Goal: Transaction & Acquisition: Purchase product/service

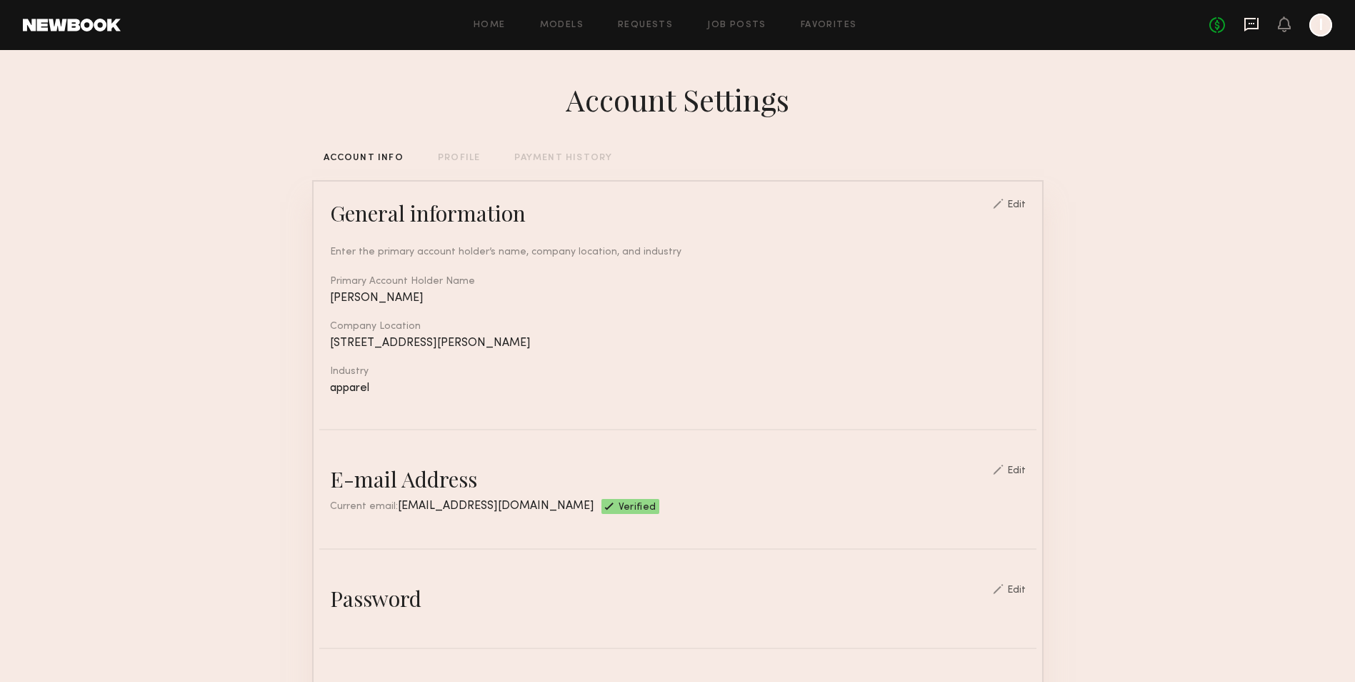
click at [1254, 27] on icon at bounding box center [1252, 25] width 14 height 14
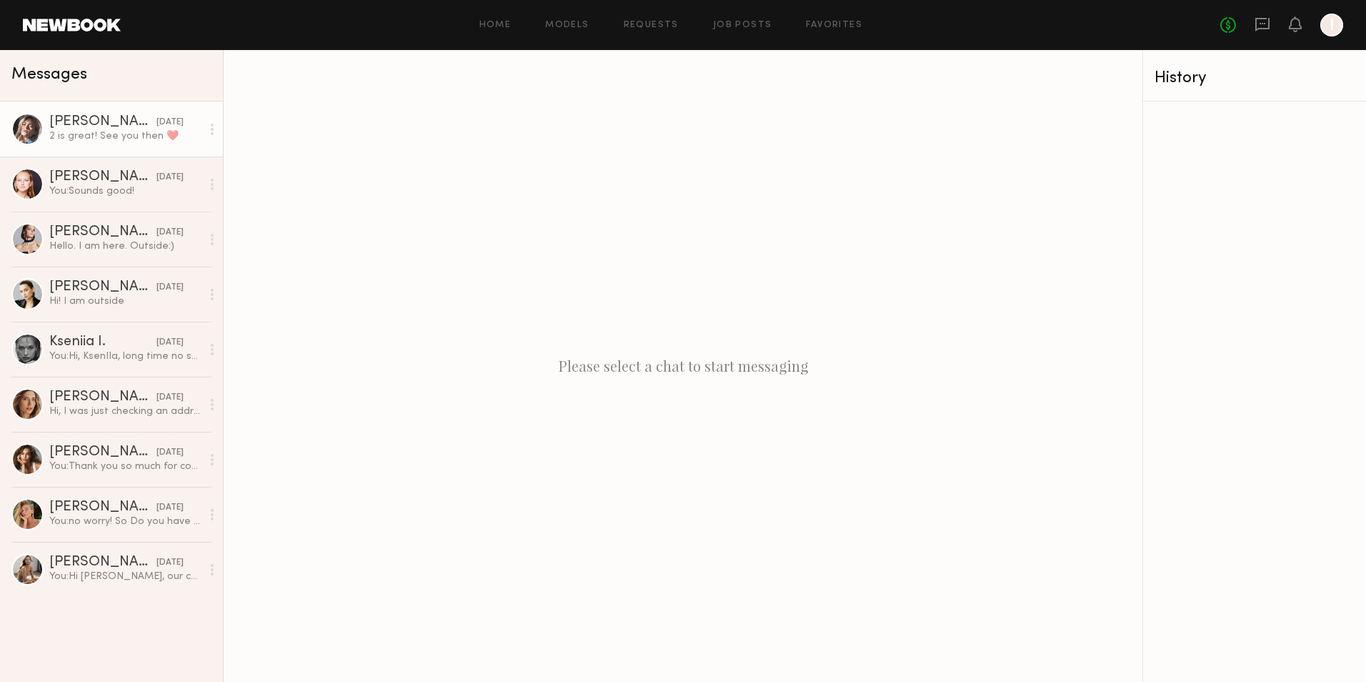
click at [76, 143] on div "2 is great! See you then ❤️" at bounding box center [125, 136] width 152 height 14
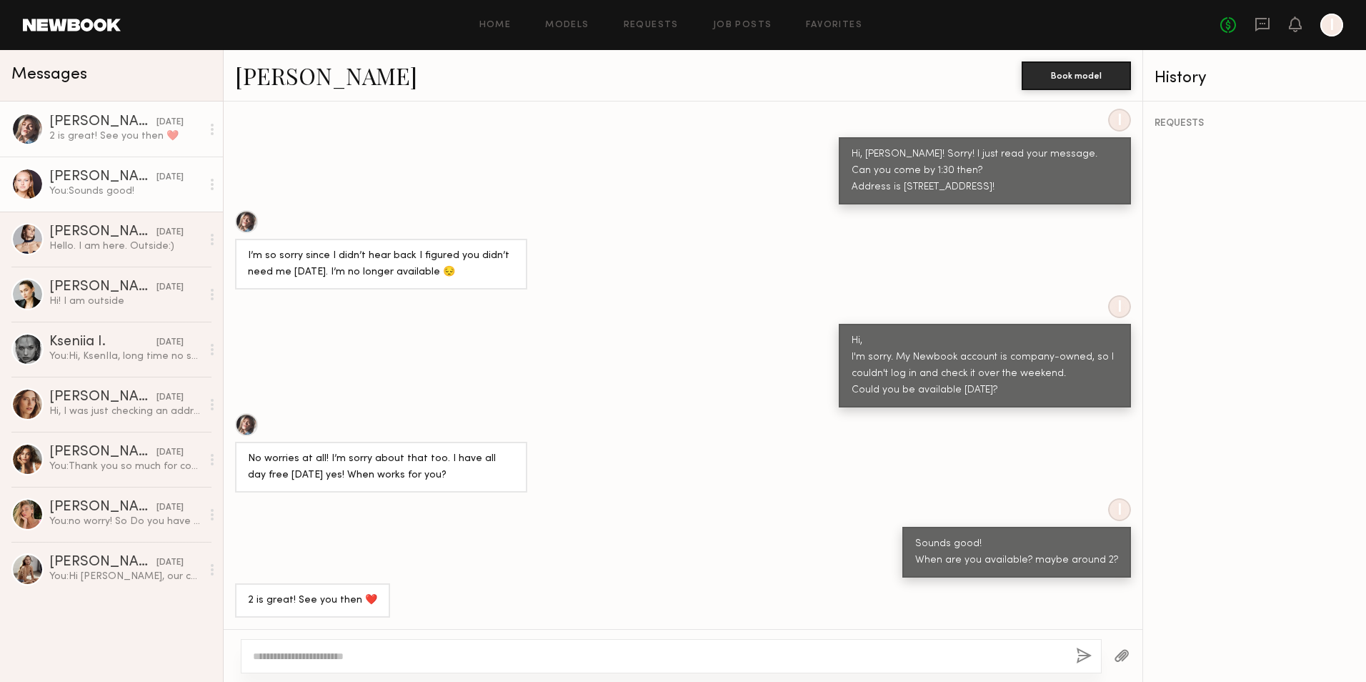
scroll to position [833, 0]
click at [245, 422] on div at bounding box center [246, 424] width 23 height 23
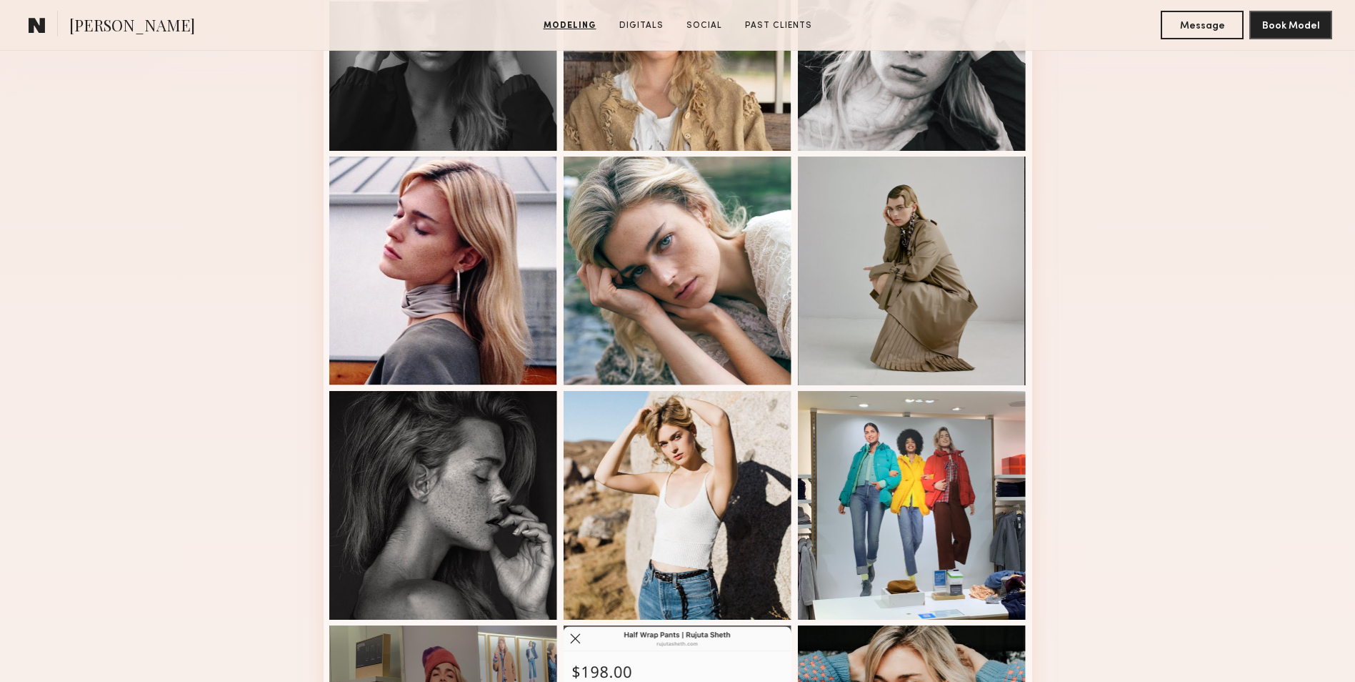
scroll to position [786, 0]
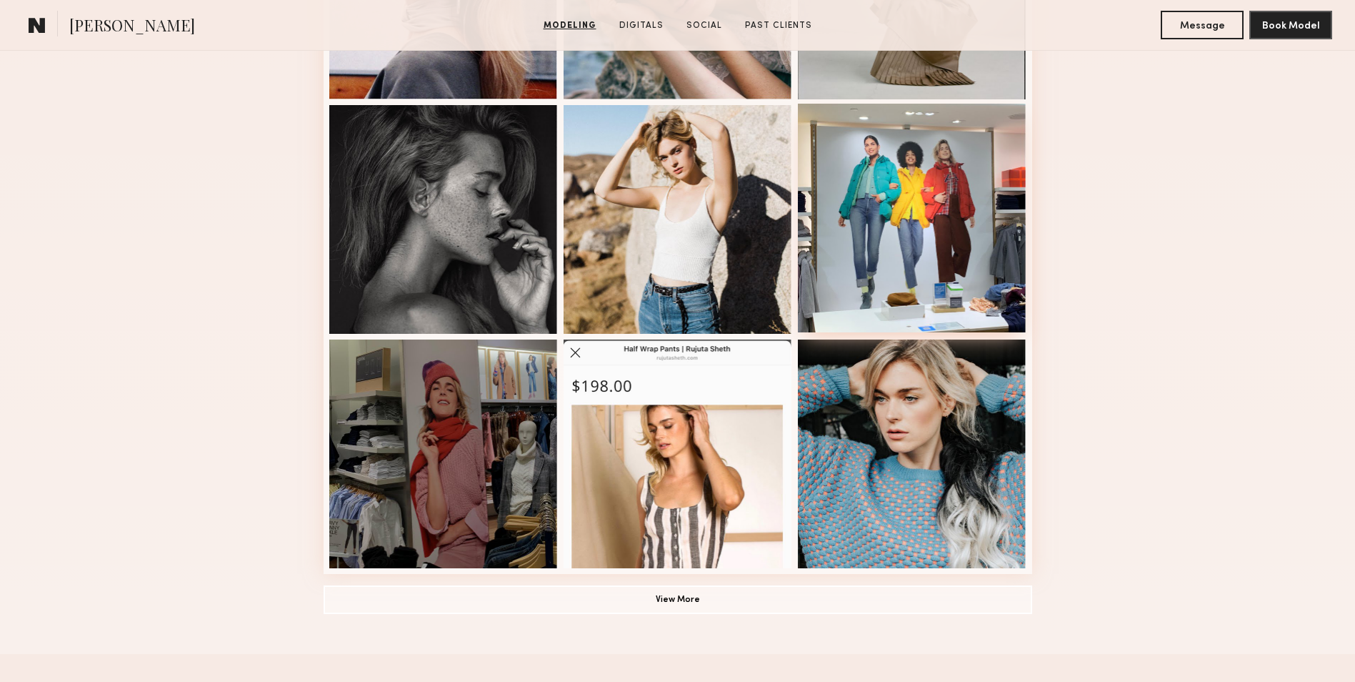
click at [1008, 164] on div at bounding box center [912, 218] width 229 height 229
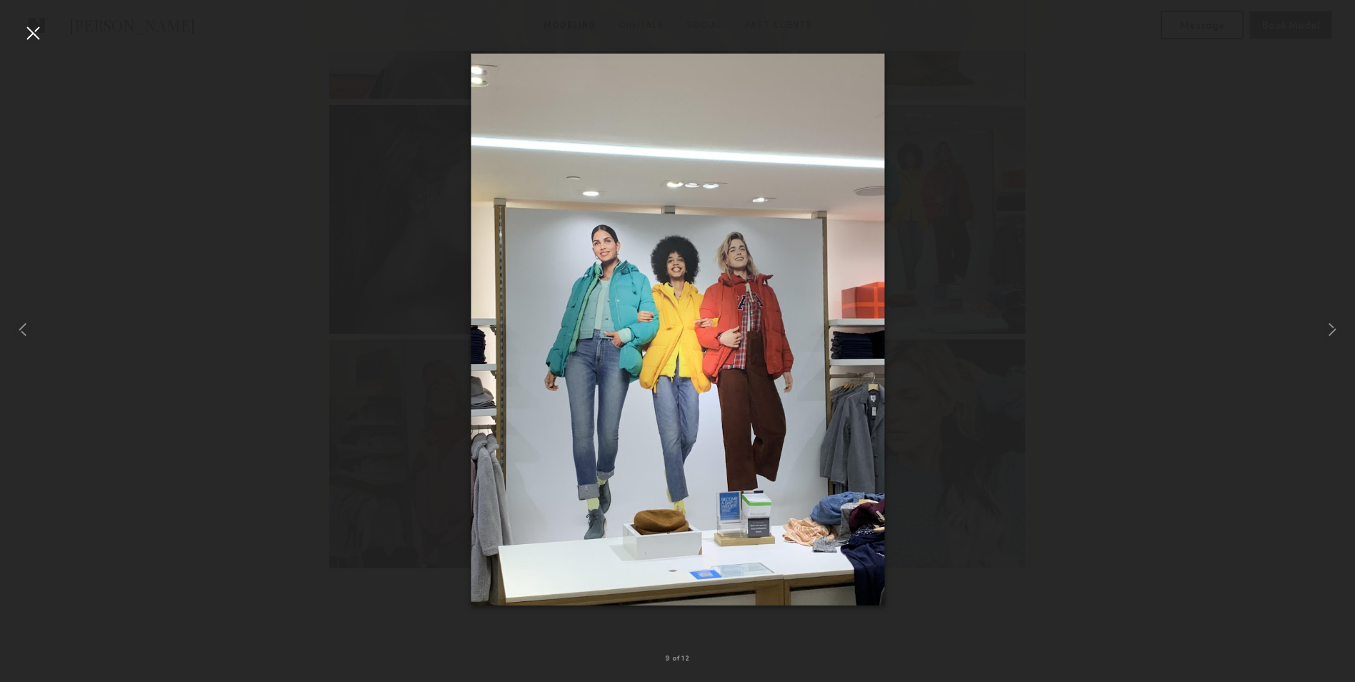
click at [25, 33] on div at bounding box center [32, 32] width 23 height 23
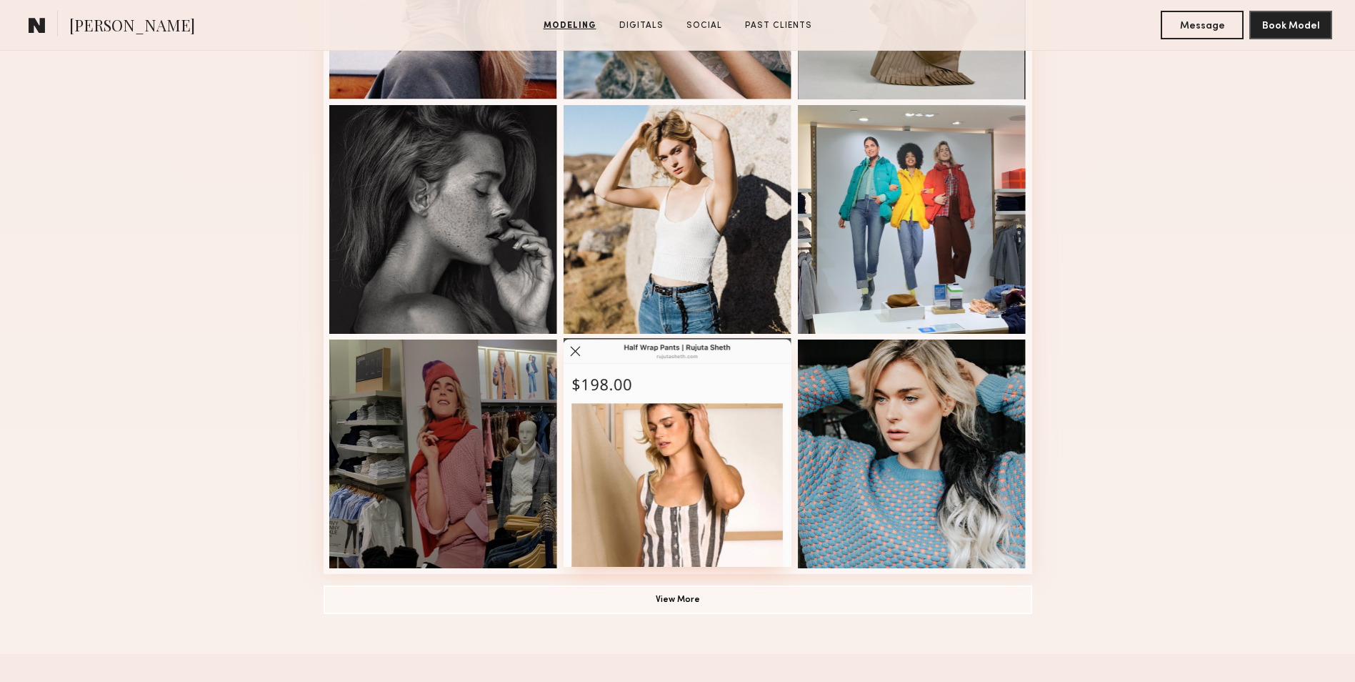
scroll to position [1000, 0]
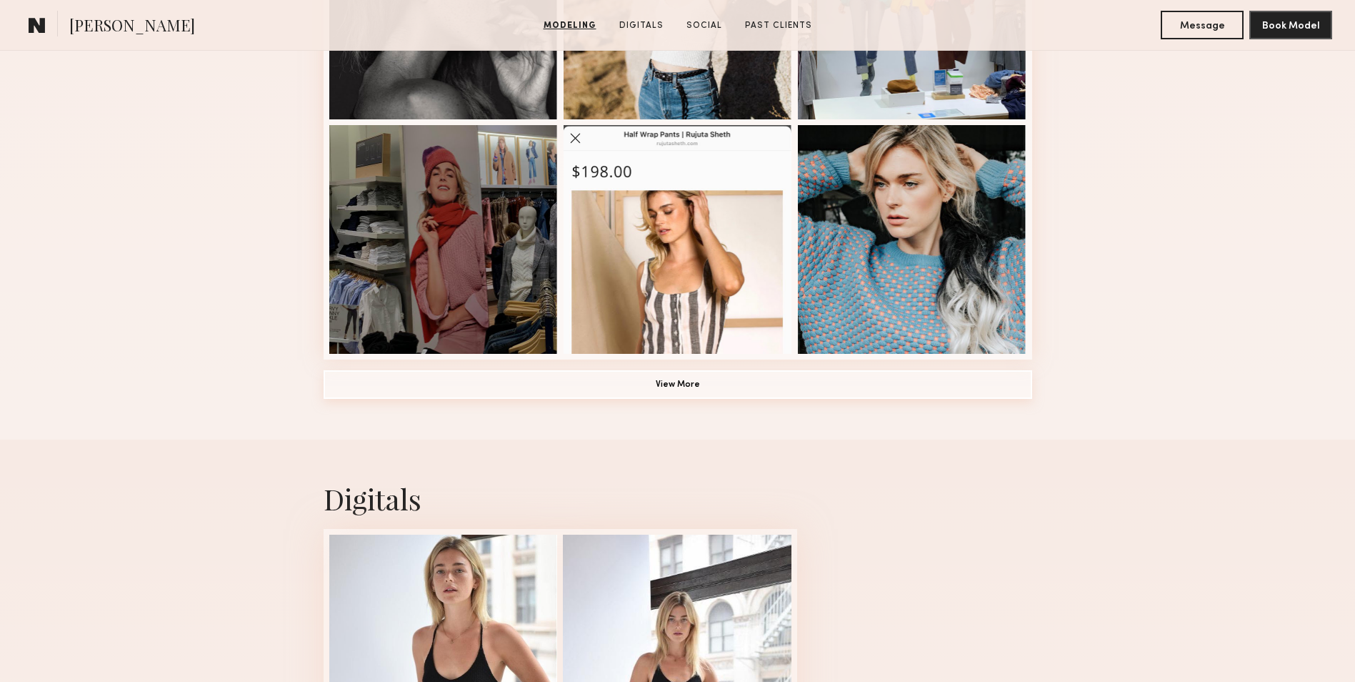
click at [723, 385] on button "View More" at bounding box center [678, 384] width 709 height 29
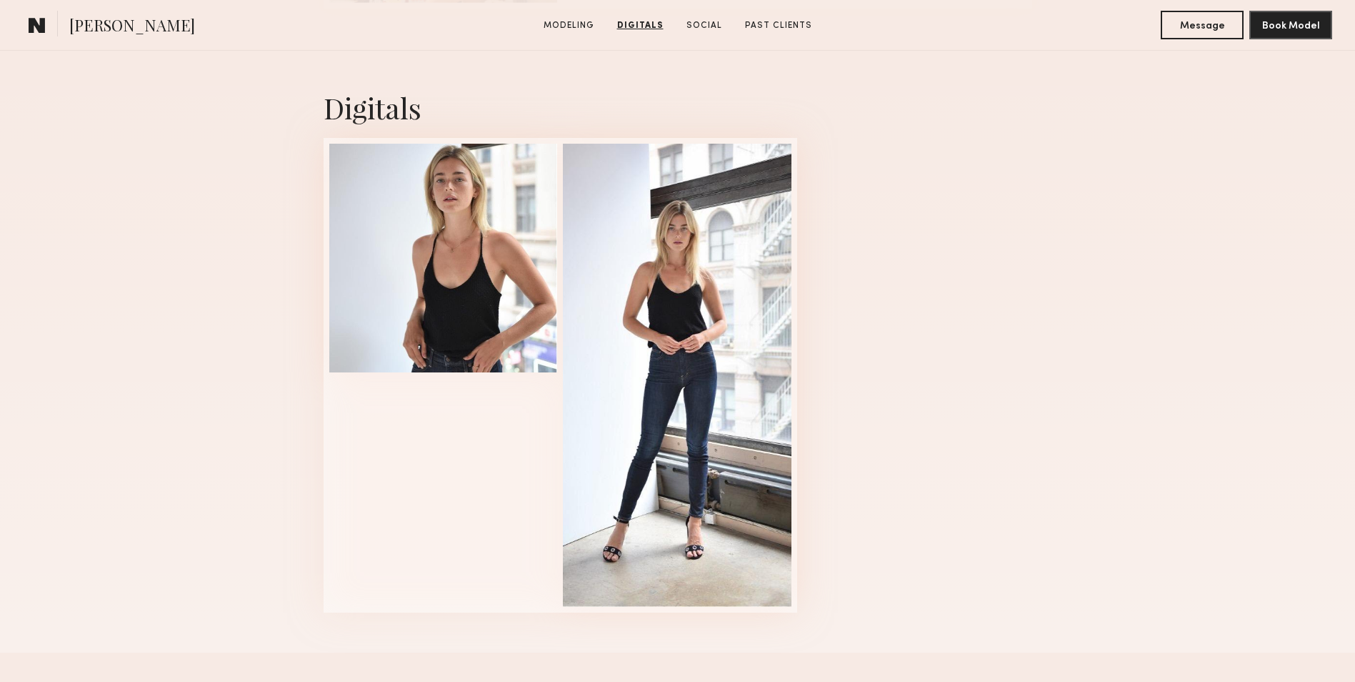
scroll to position [2072, 0]
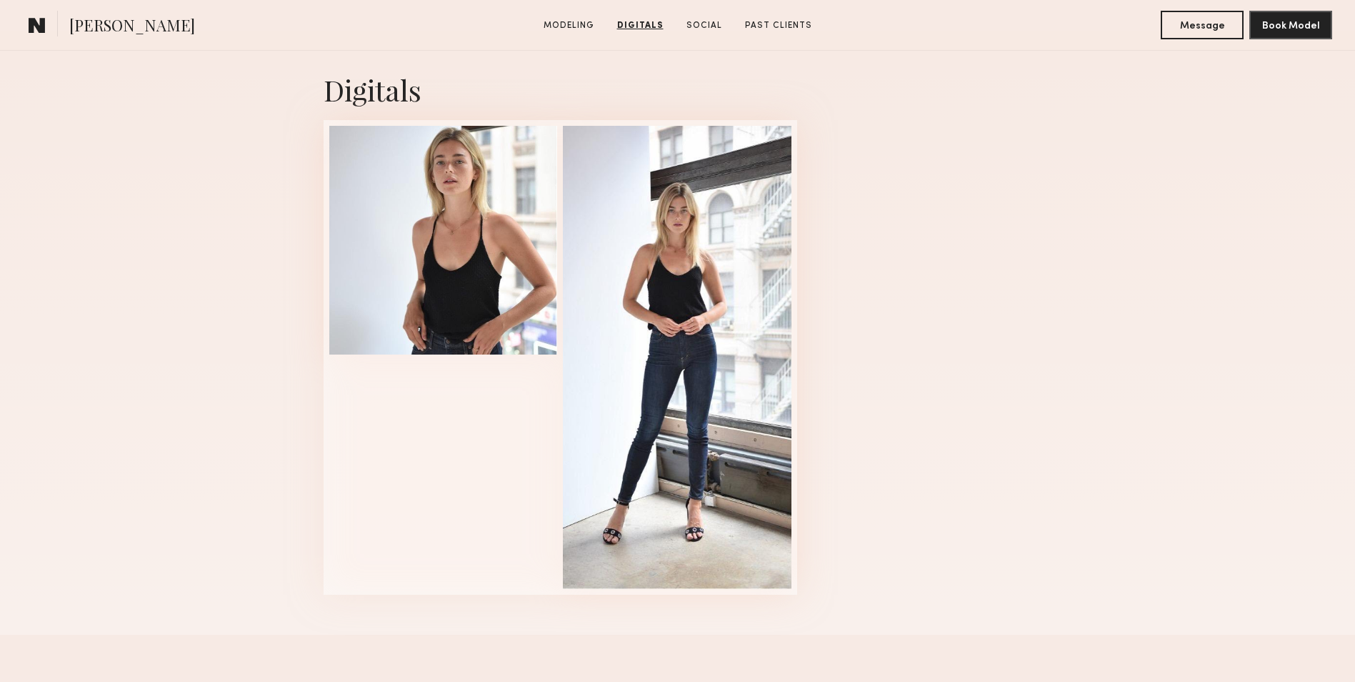
click at [723, 385] on div at bounding box center [677, 357] width 229 height 463
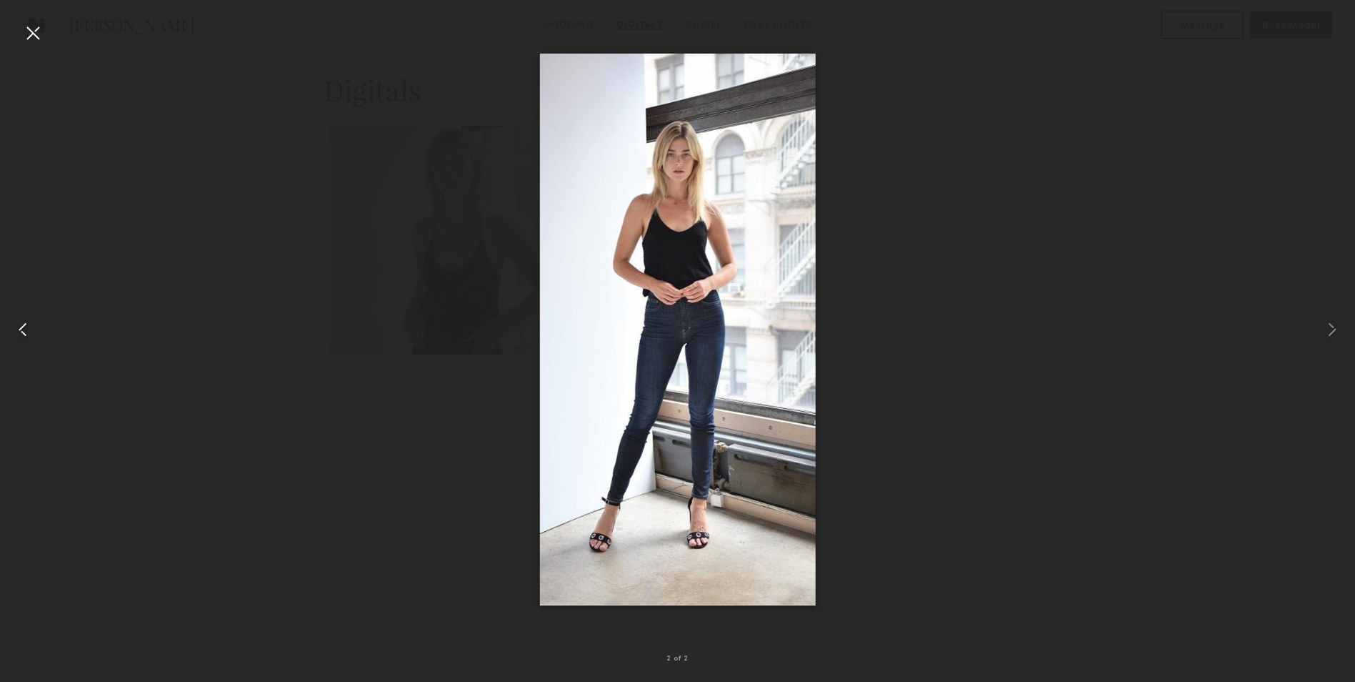
click at [19, 322] on common-icon at bounding box center [22, 329] width 23 height 23
